Goal: Check status: Check status

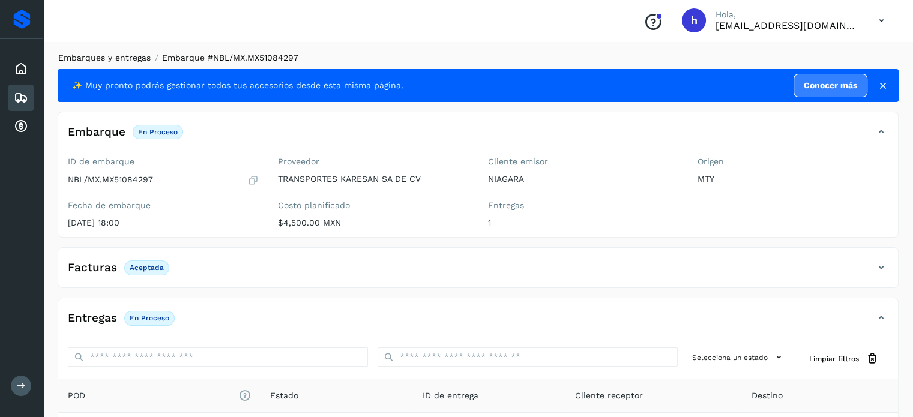
click at [108, 62] on link "Embarques y entregas" at bounding box center [104, 58] width 92 height 10
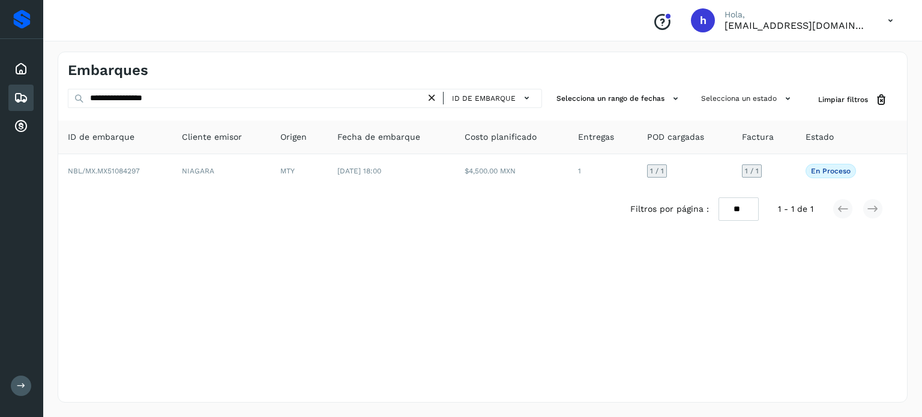
click at [370, 55] on div "Embarques" at bounding box center [482, 65] width 848 height 27
click at [434, 93] on icon at bounding box center [431, 98] width 13 height 13
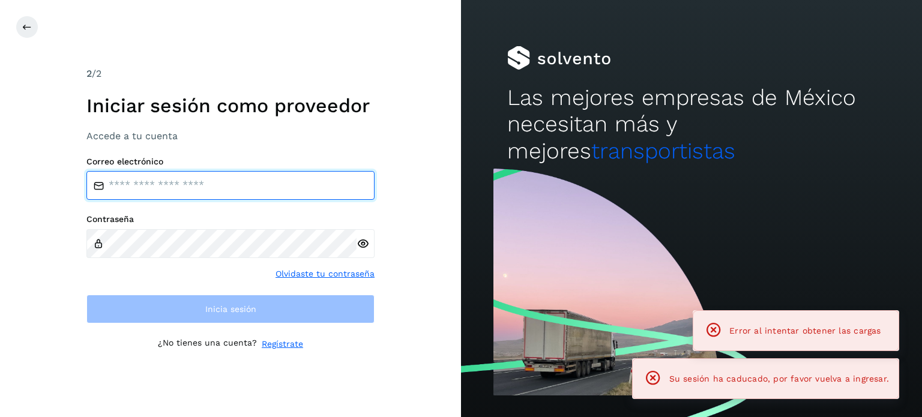
type input "**********"
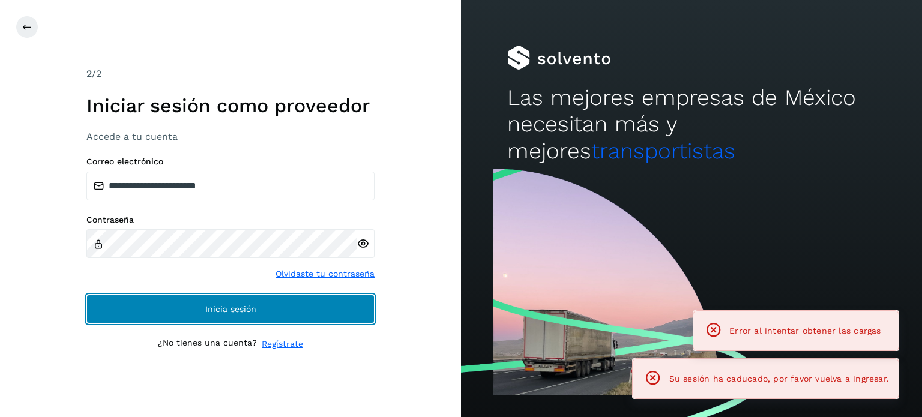
click at [254, 302] on button "Inicia sesión" at bounding box center [230, 309] width 288 height 29
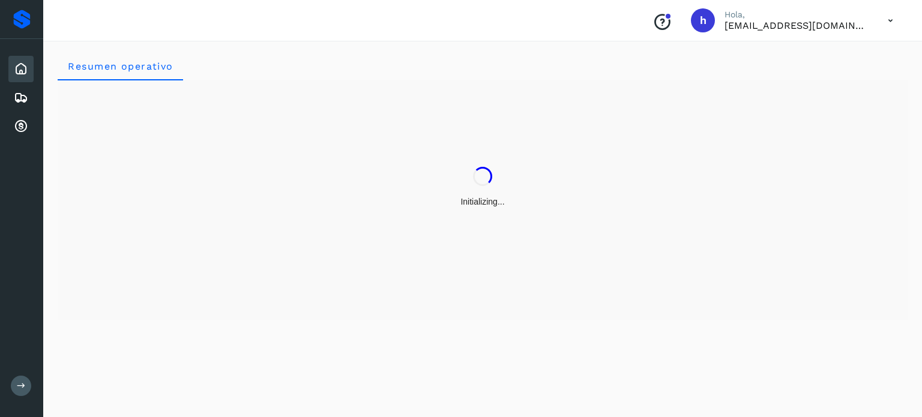
click at [143, 23] on div "Conoce nuestros beneficios [PERSON_NAME], [EMAIL_ADDRESS][DOMAIN_NAME]" at bounding box center [482, 20] width 878 height 41
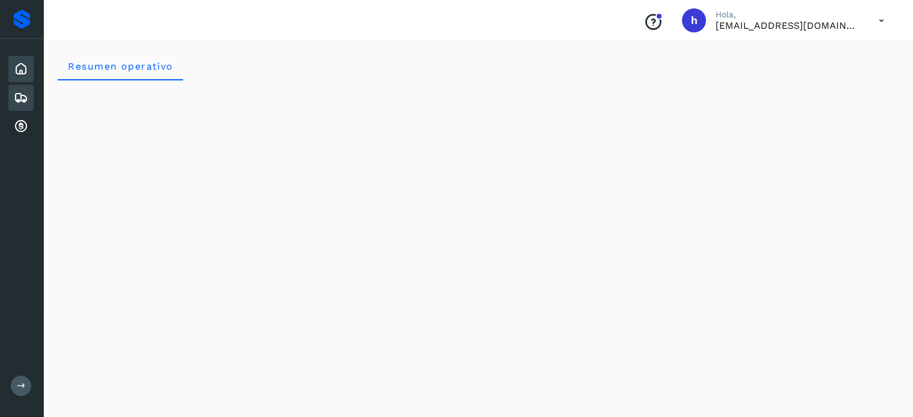
click at [14, 95] on icon at bounding box center [21, 98] width 14 height 14
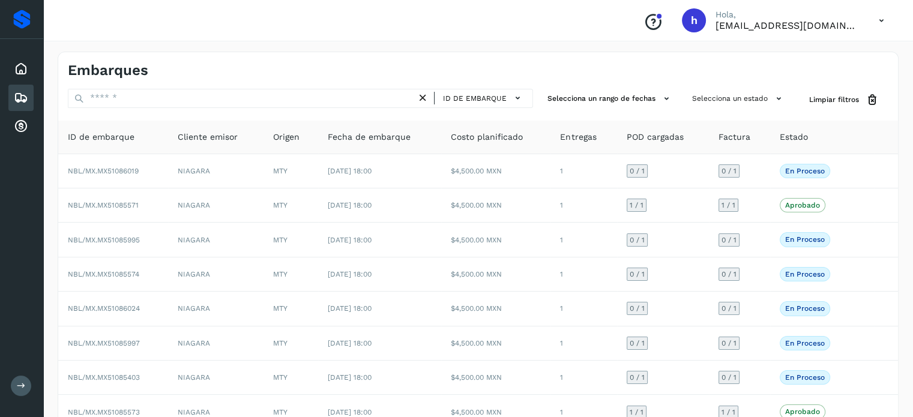
scroll to position [135, 0]
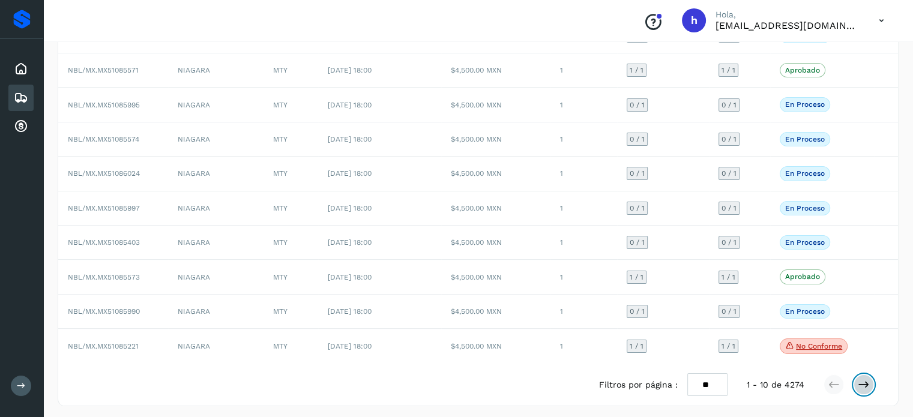
click at [859, 386] on icon at bounding box center [863, 385] width 12 height 12
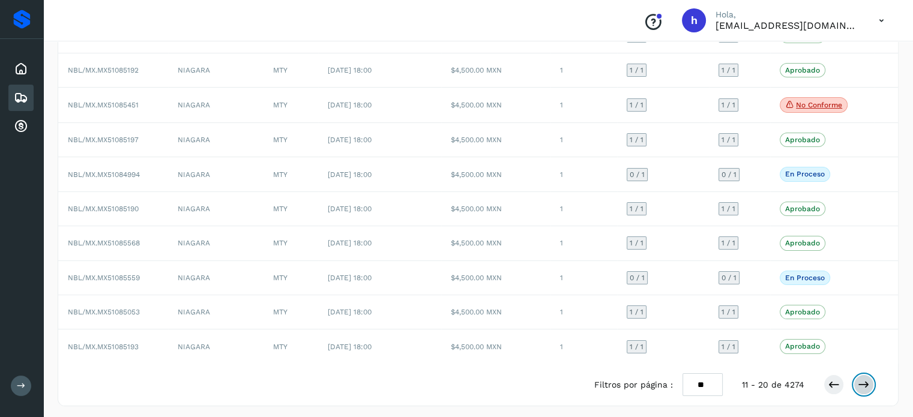
scroll to position [0, 0]
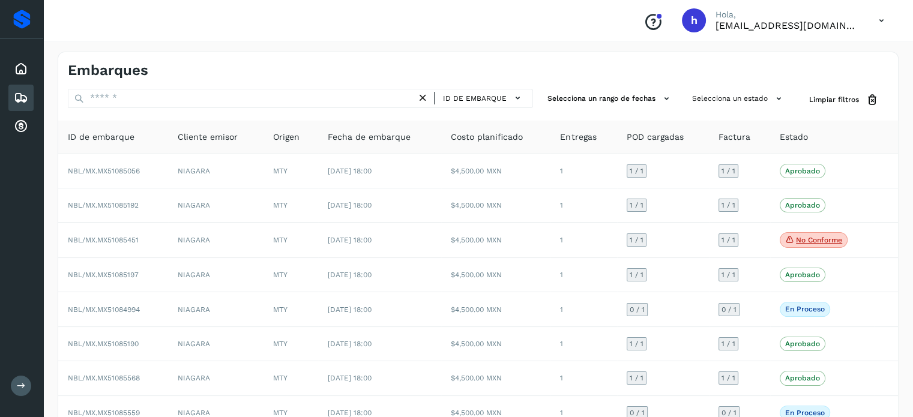
click at [912, 76] on div "Embarques ID de embarque Selecciona un rango de fechas Selecciona un estado Lim…" at bounding box center [477, 296] width 869 height 518
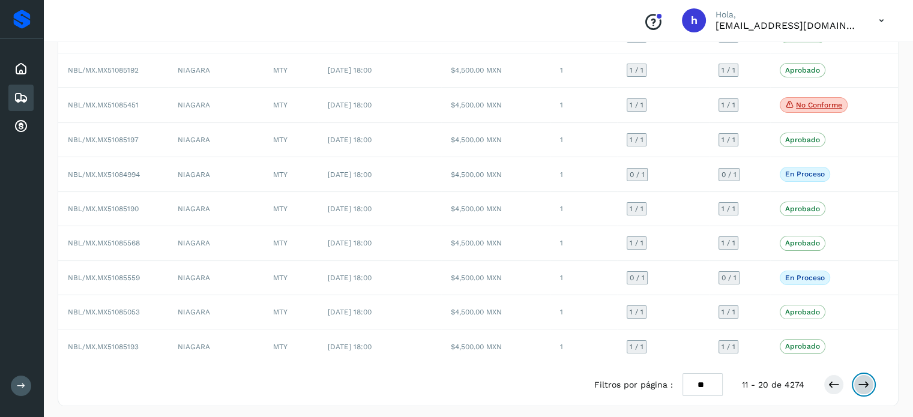
click at [866, 380] on icon at bounding box center [863, 385] width 12 height 12
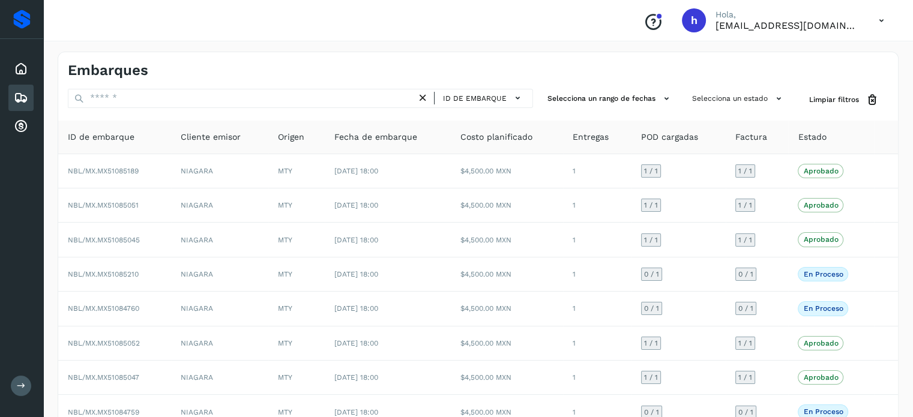
scroll to position [134, 0]
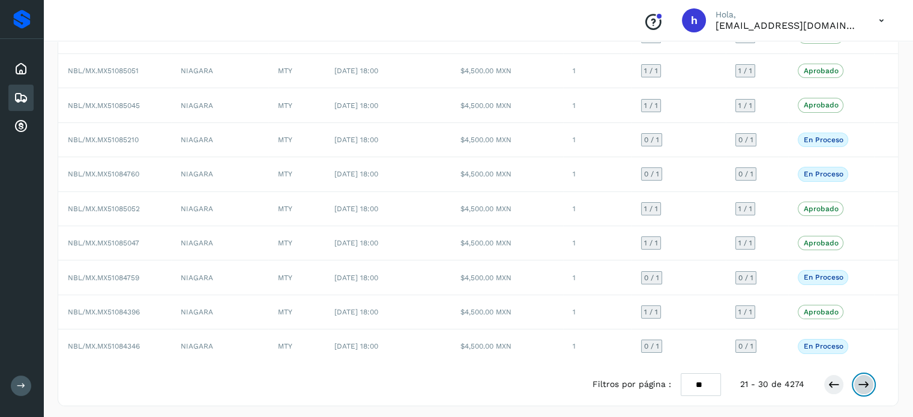
click at [865, 379] on icon at bounding box center [863, 385] width 12 height 12
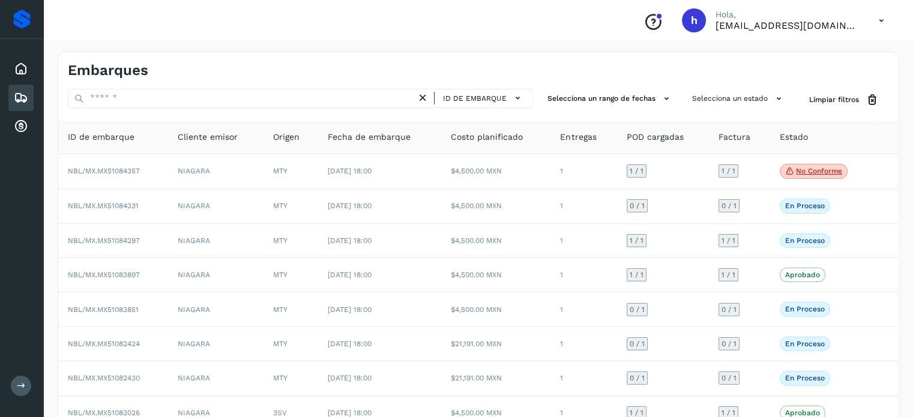
scroll to position [135, 0]
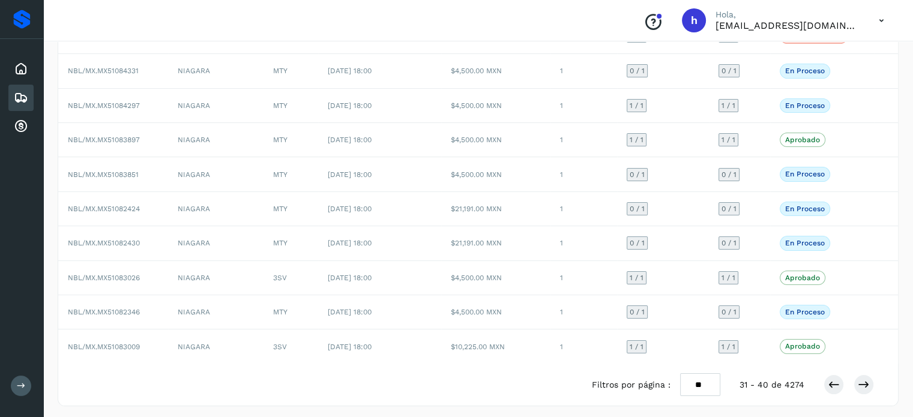
click at [829, 374] on div at bounding box center [848, 384] width 50 height 20
click at [831, 379] on icon at bounding box center [833, 385] width 12 height 12
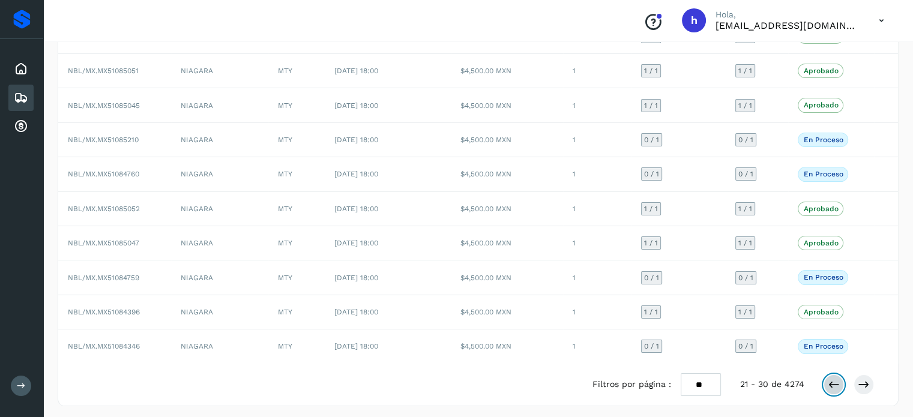
click at [831, 379] on icon at bounding box center [833, 385] width 12 height 12
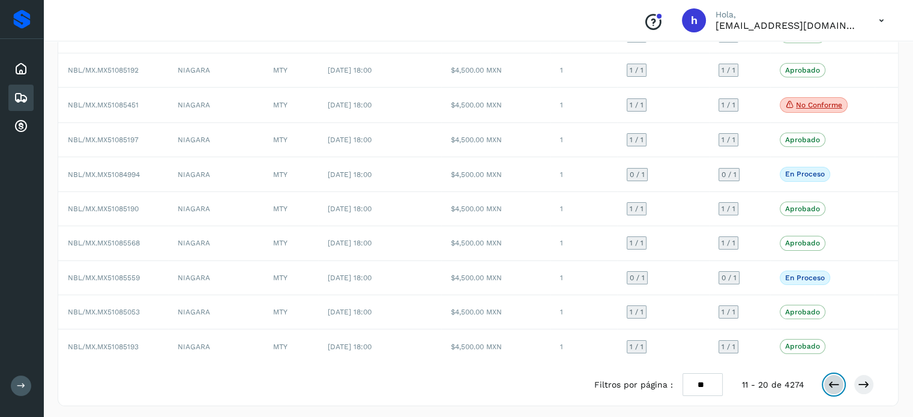
click at [831, 379] on icon at bounding box center [833, 385] width 12 height 12
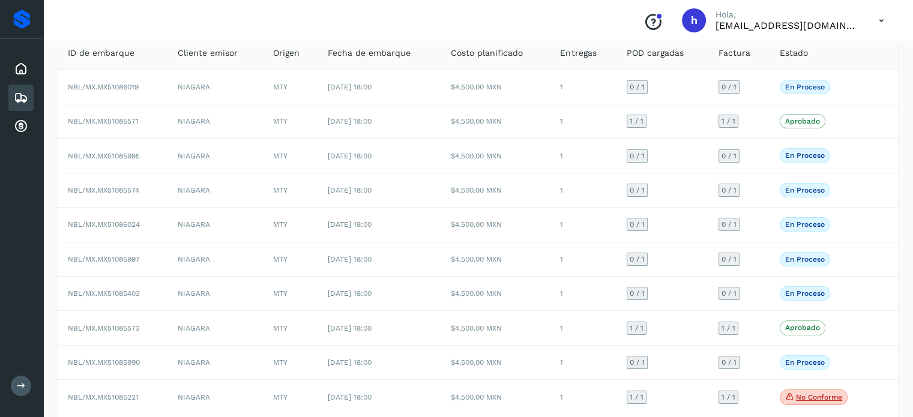
scroll to position [0, 0]
